Goal: Task Accomplishment & Management: Manage account settings

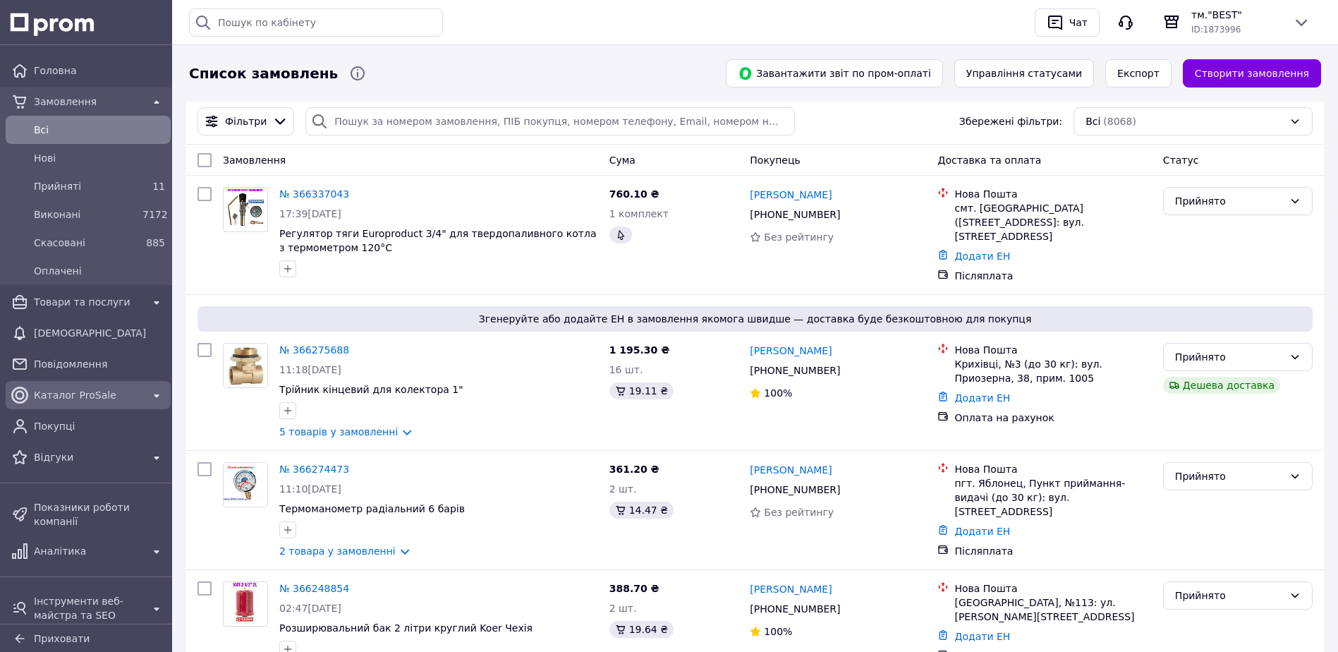
click at [86, 394] on span "Каталог ProSale" at bounding box center [88, 395] width 109 height 14
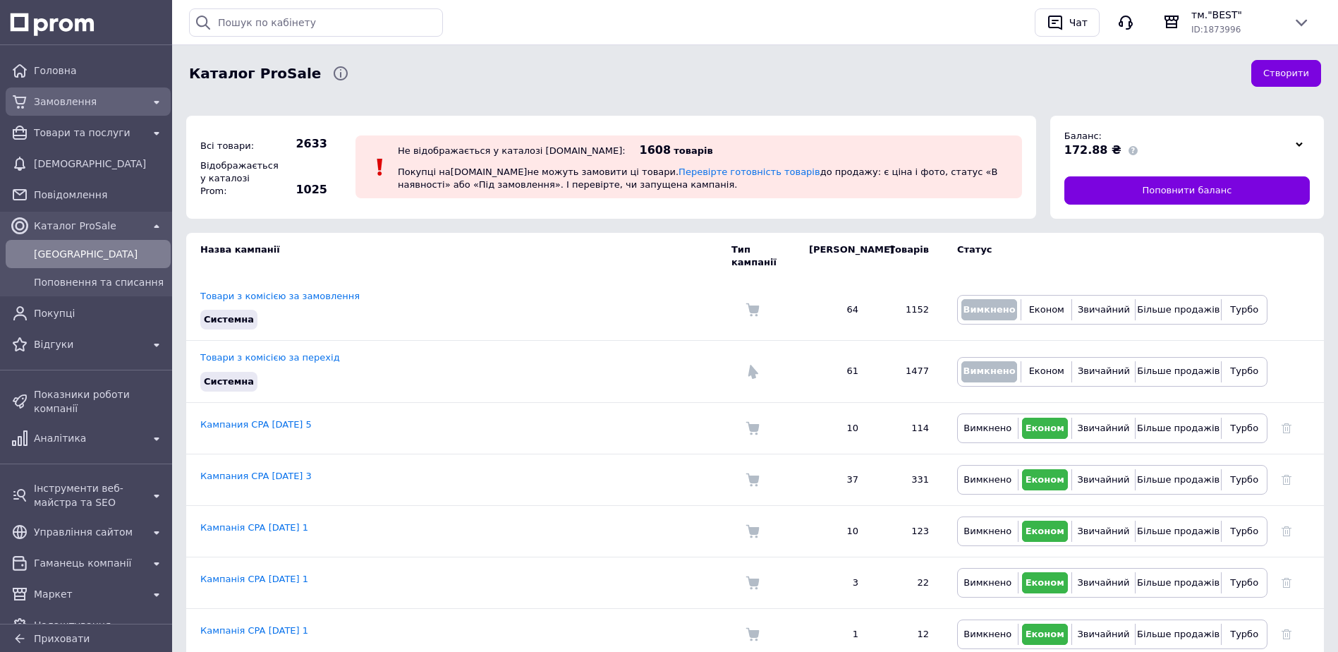
click at [71, 102] on span "Замовлення" at bounding box center [88, 102] width 109 height 14
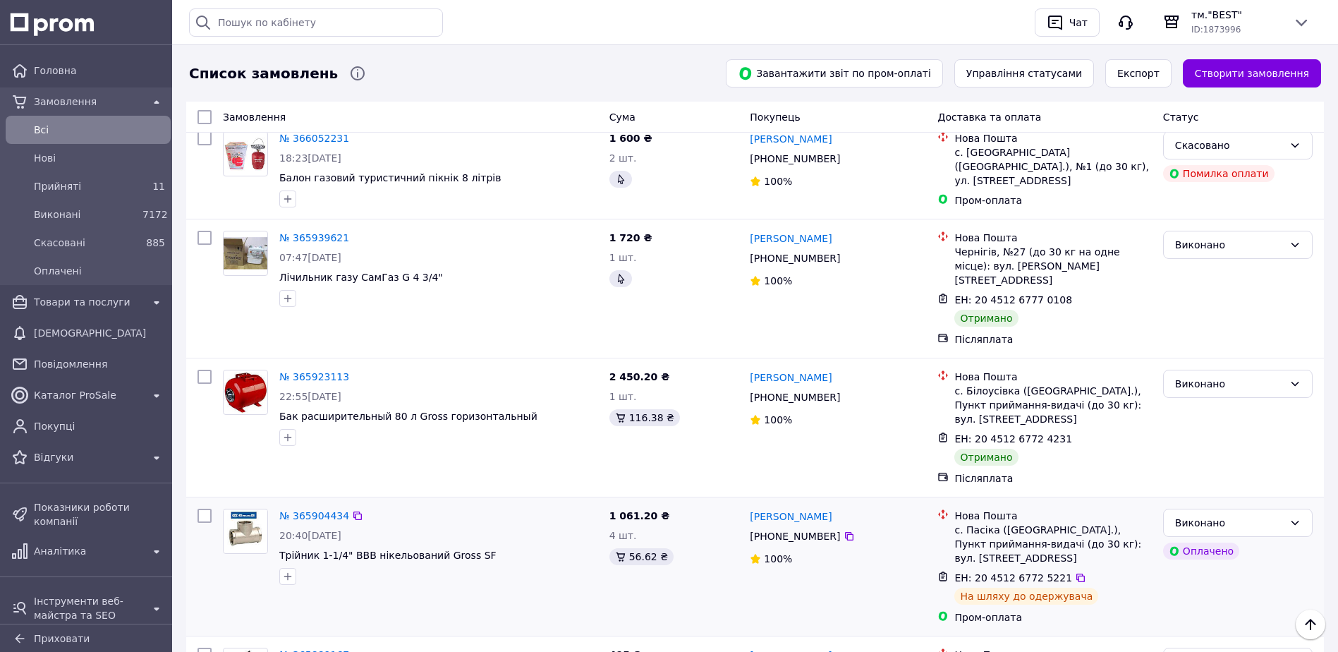
scroll to position [2199, 0]
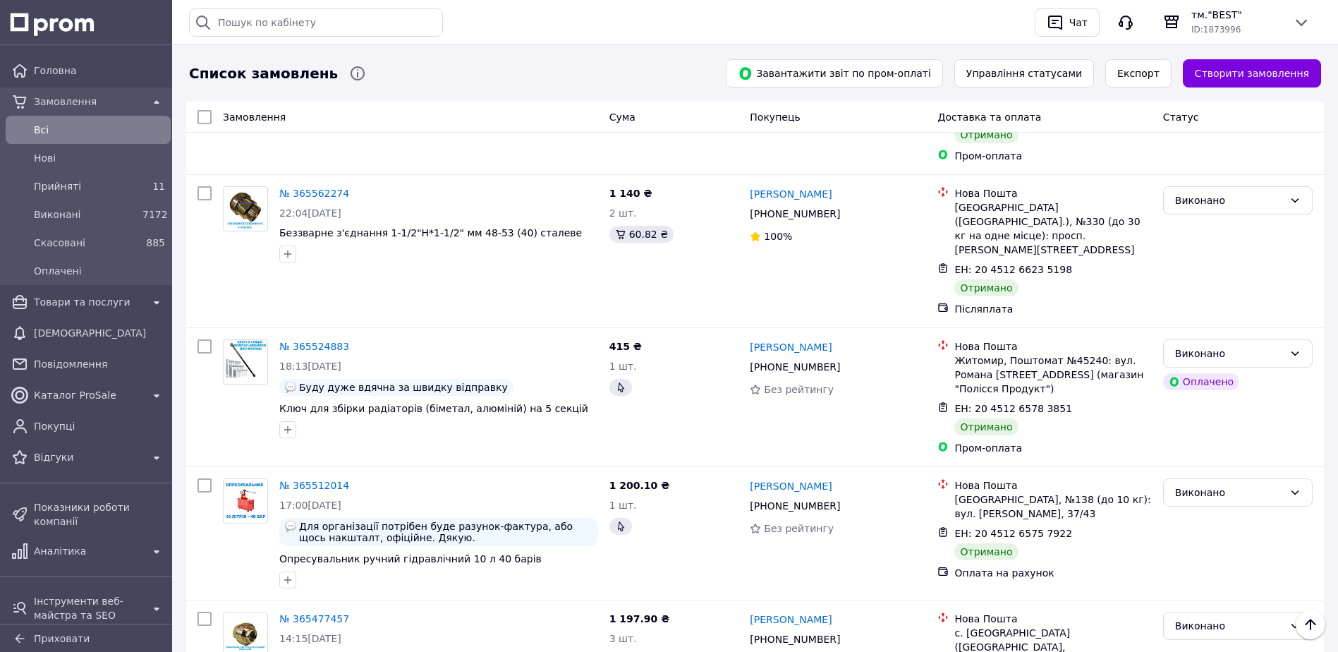
scroll to position [2079, 0]
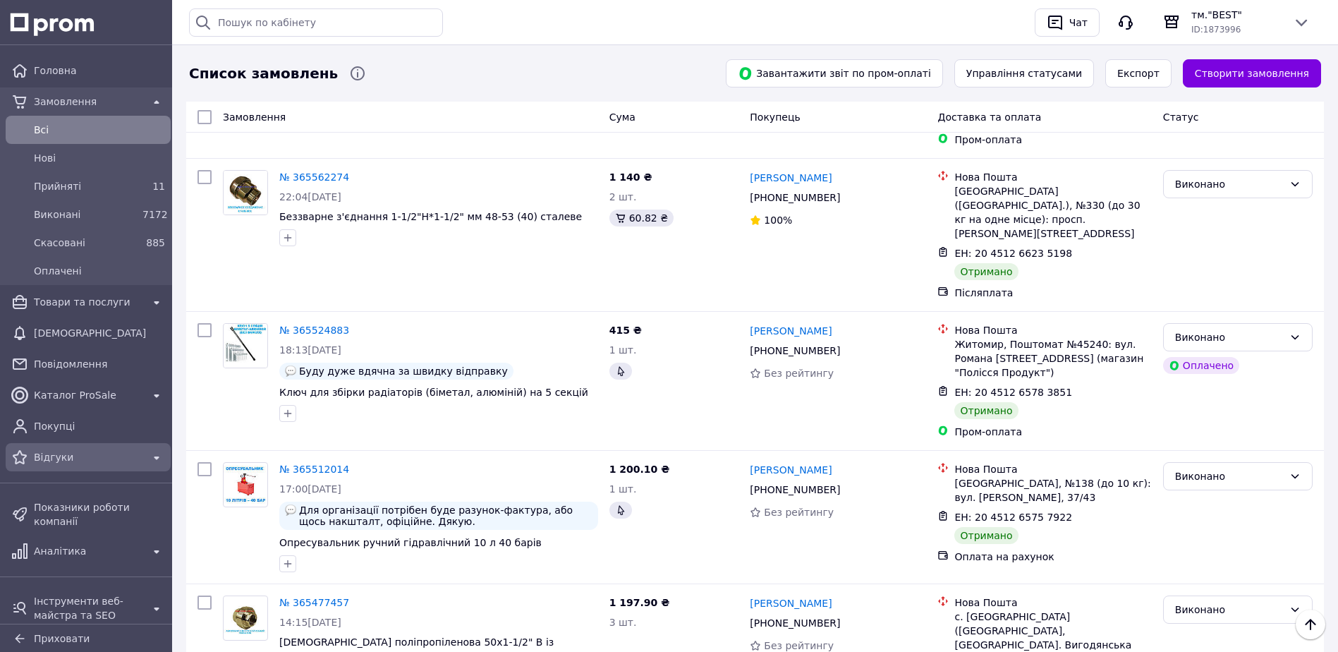
click at [58, 453] on span "Відгуки" at bounding box center [88, 457] width 109 height 14
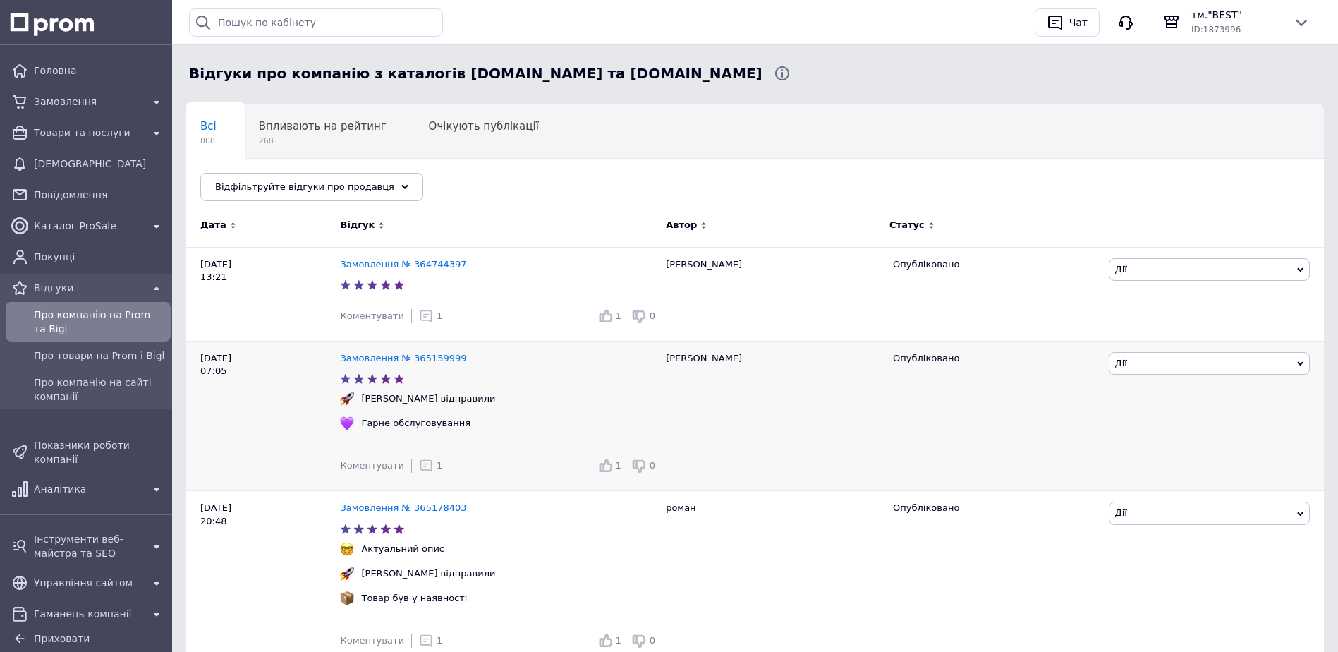
scroll to position [141, 0]
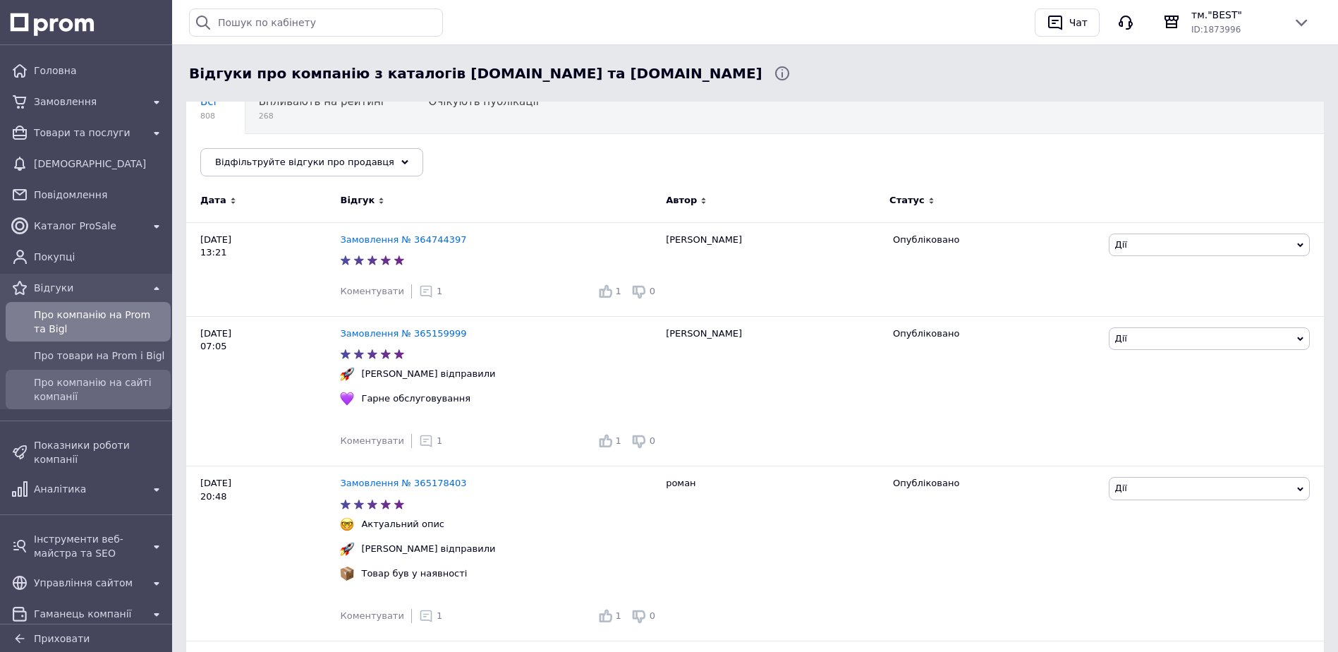
click at [73, 386] on span "Про компанію на сайті компанії" at bounding box center [99, 389] width 131 height 28
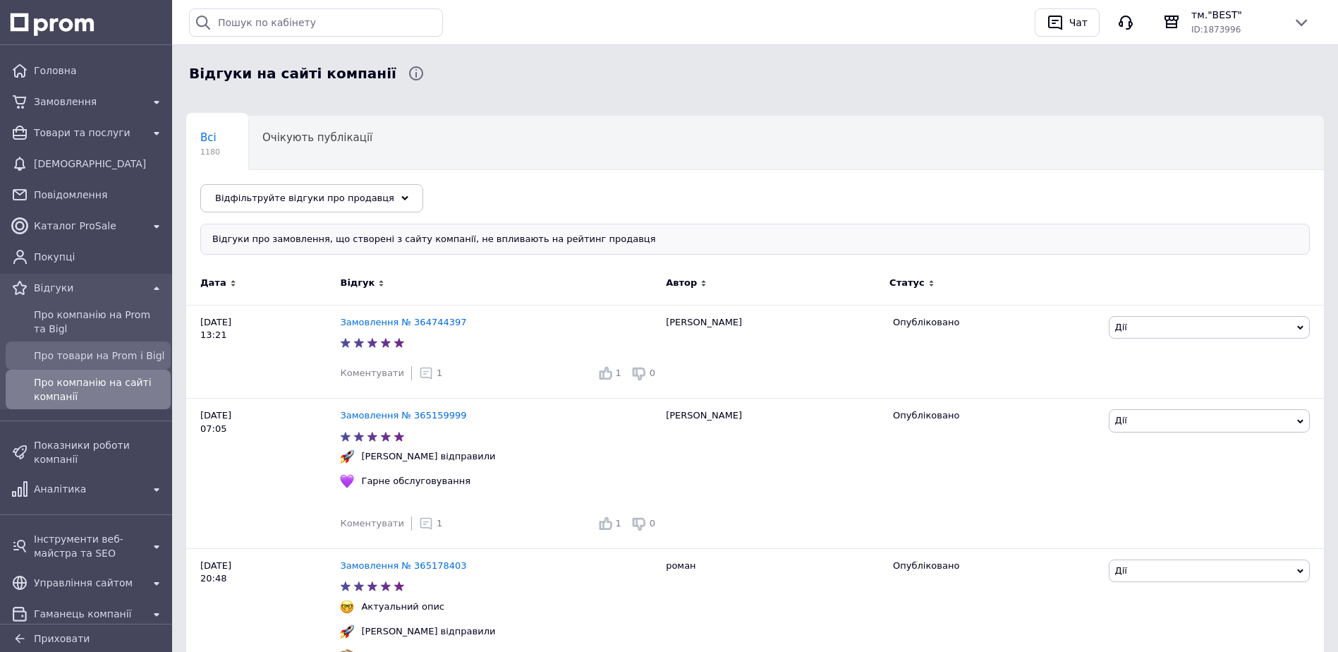
click at [83, 361] on span "Про товари на Prom і Bigl" at bounding box center [99, 355] width 131 height 14
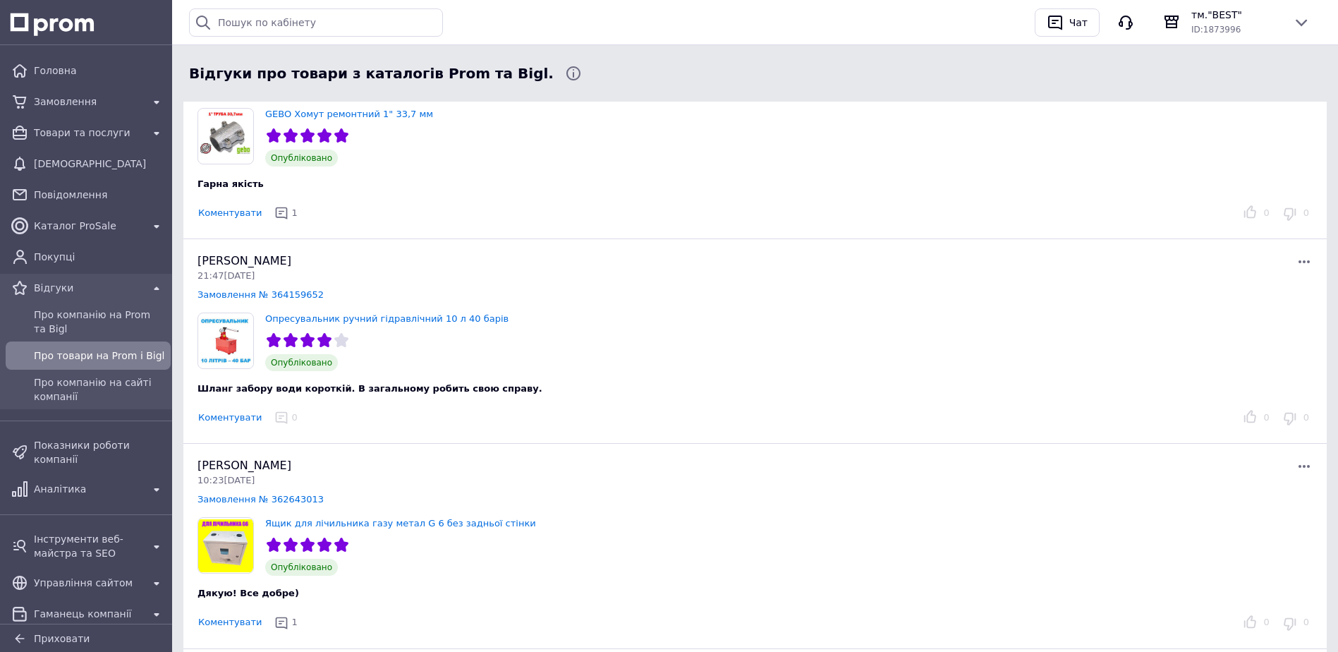
scroll to position [71, 0]
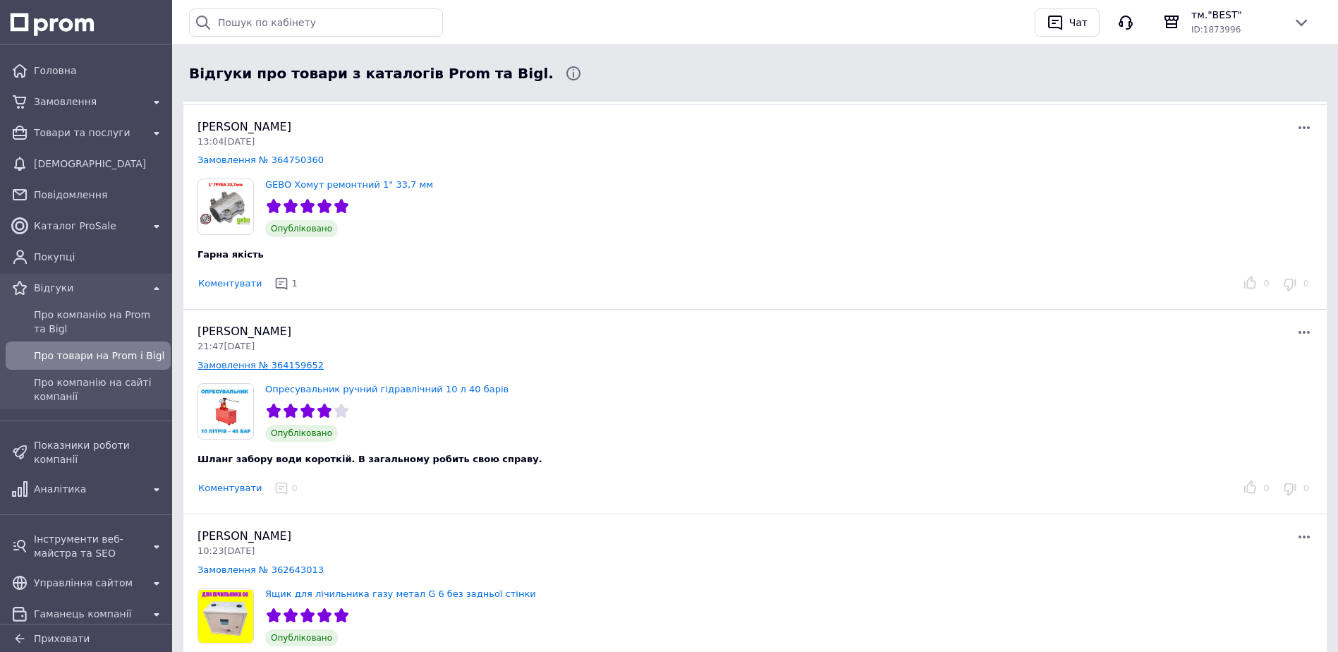
click at [236, 366] on link "Замовлення № 364159652" at bounding box center [261, 365] width 126 height 11
